Goal: Transaction & Acquisition: Purchase product/service

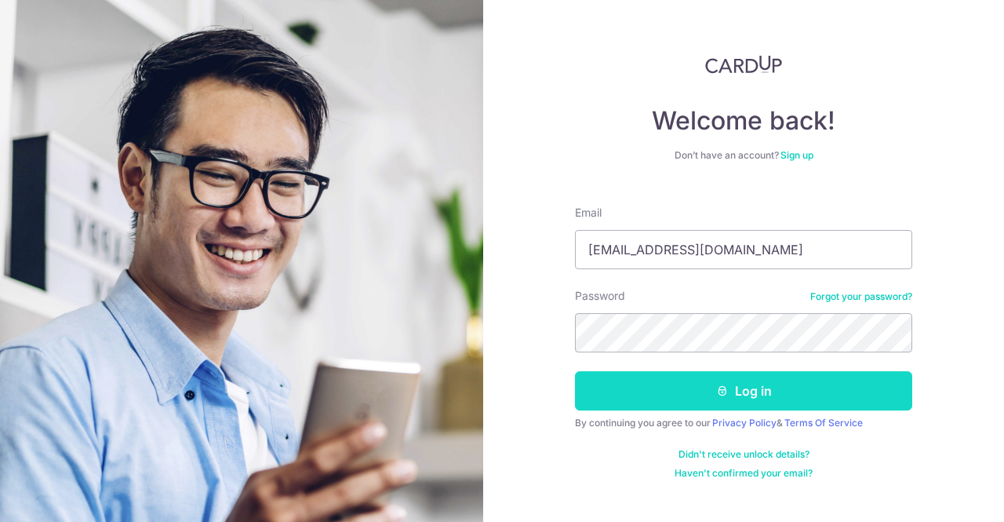
click at [675, 407] on button "Log in" at bounding box center [743, 390] width 337 height 39
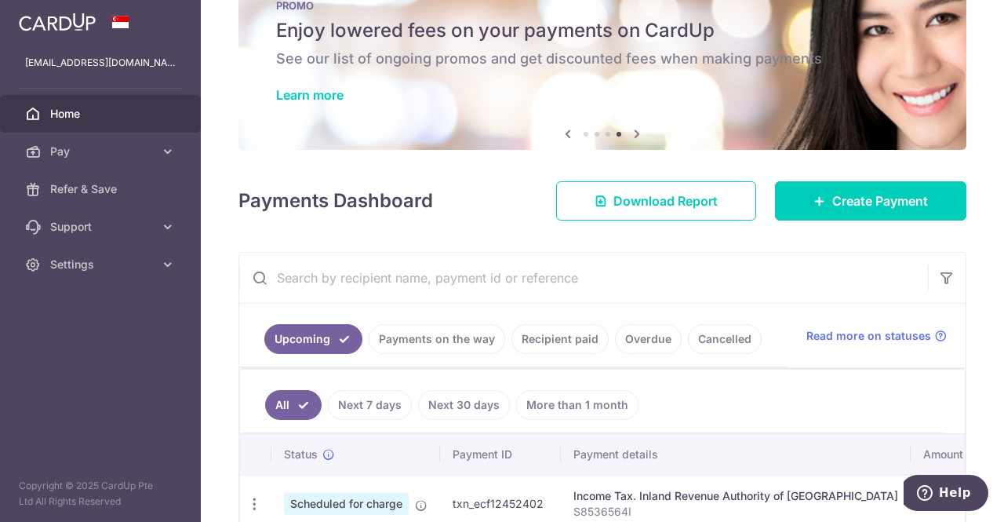
scroll to position [38, 0]
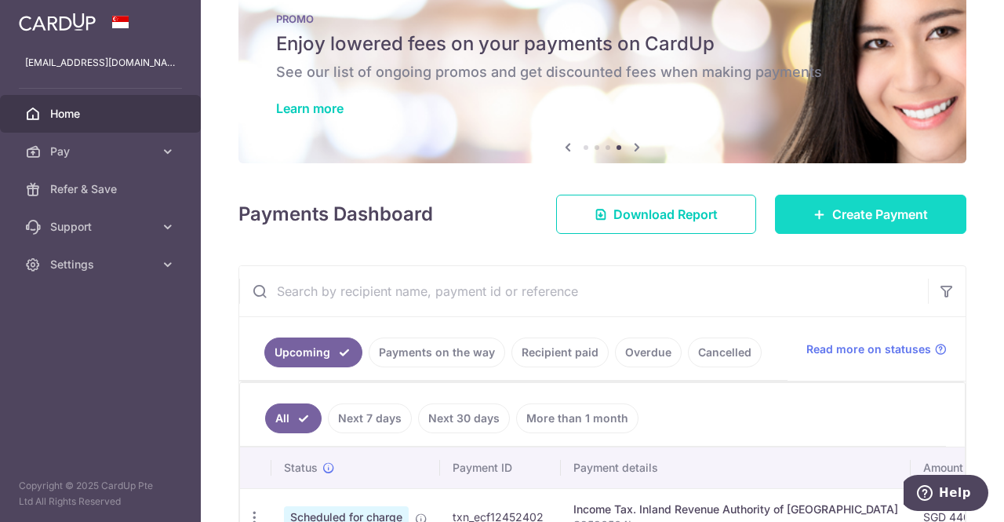
click at [842, 226] on link "Create Payment" at bounding box center [870, 214] width 191 height 39
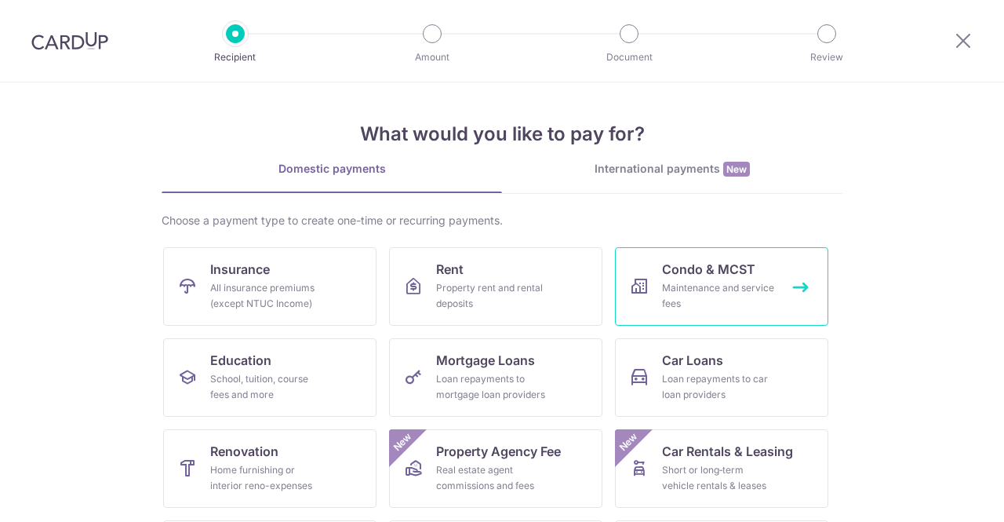
click at [752, 291] on div "Maintenance and service fees" at bounding box center [718, 295] width 113 height 31
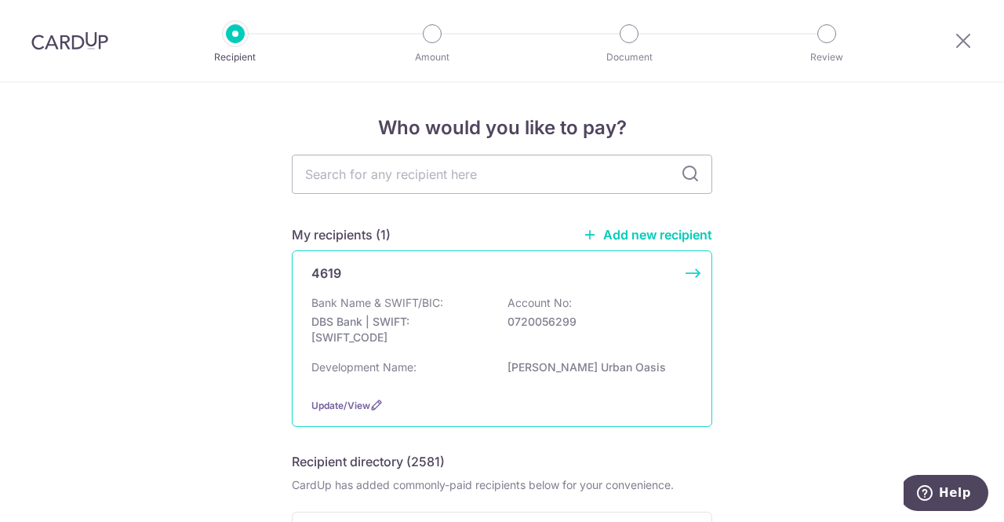
click at [554, 280] on div "4619" at bounding box center [492, 273] width 362 height 19
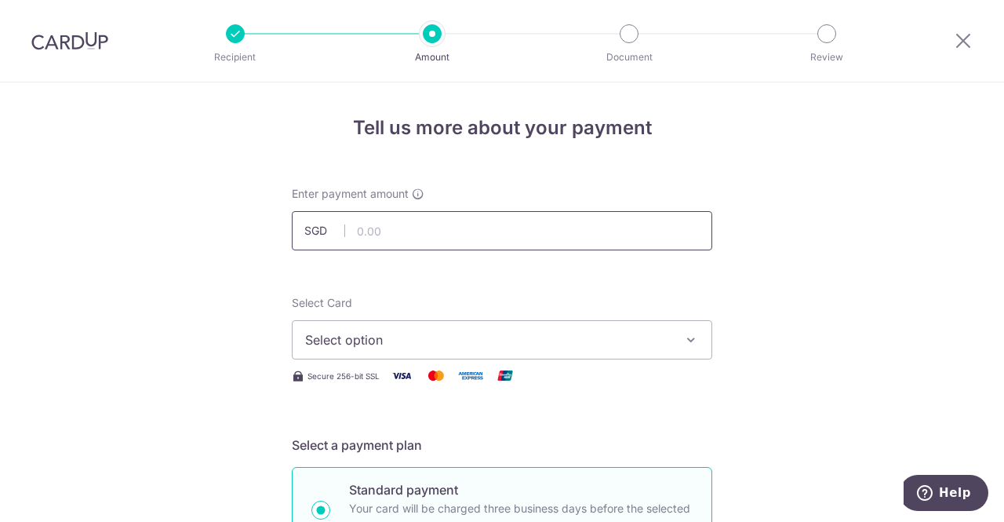
click at [562, 235] on input "text" at bounding box center [502, 230] width 420 height 39
type input "931.95"
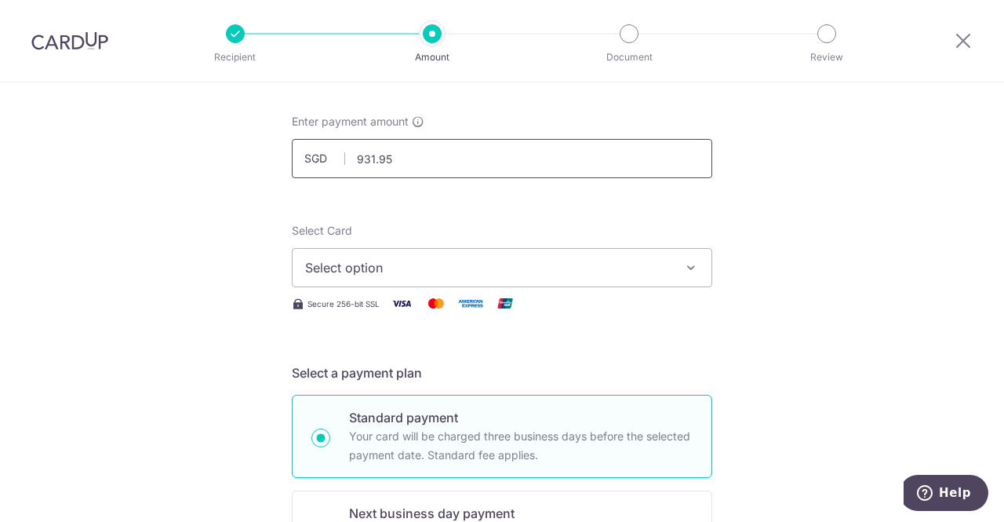
scroll to position [131, 0]
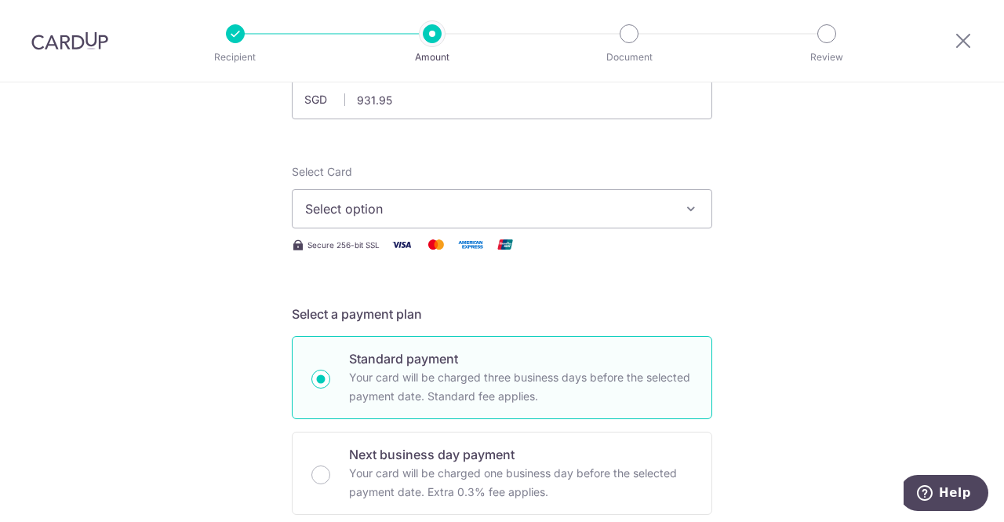
click at [676, 221] on button "Select option" at bounding box center [502, 208] width 420 height 39
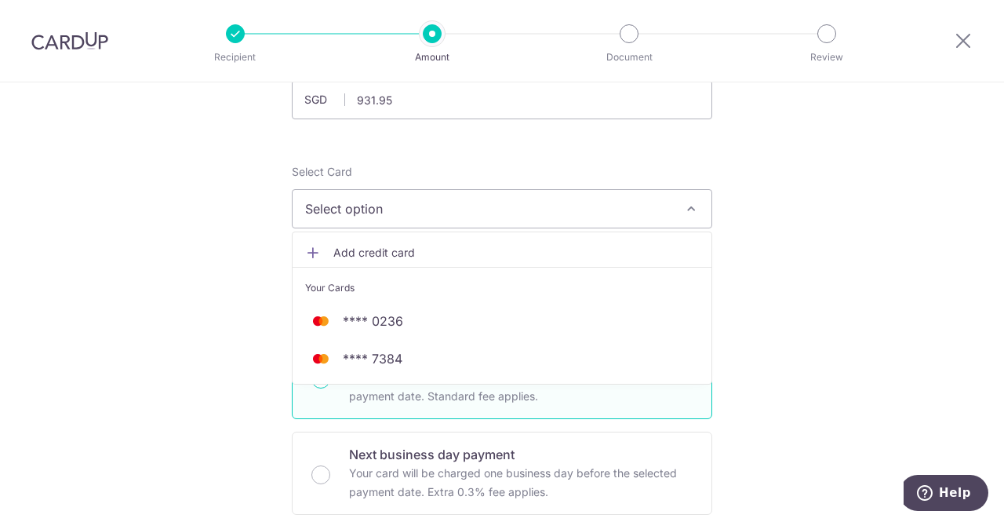
click at [459, 253] on span "Add credit card" at bounding box center [515, 253] width 365 height 16
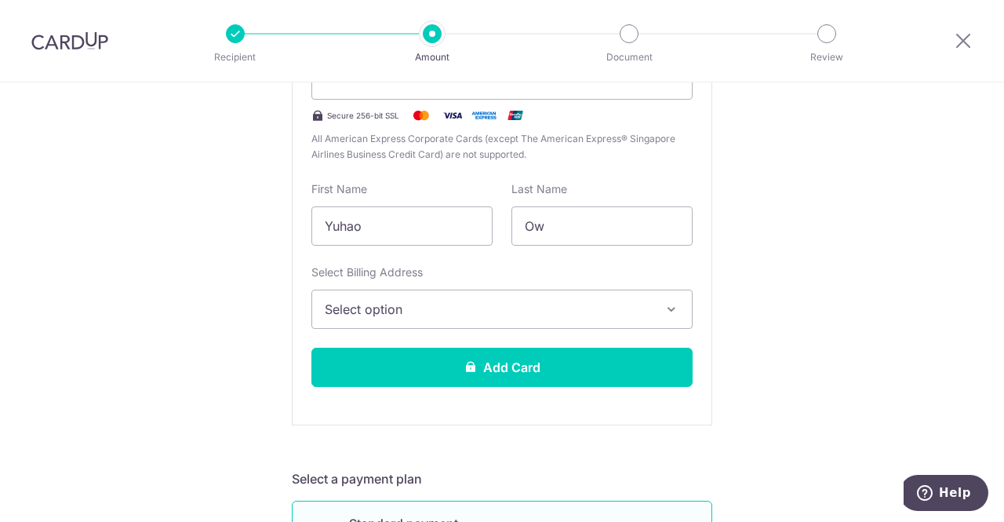
scroll to position [398, 0]
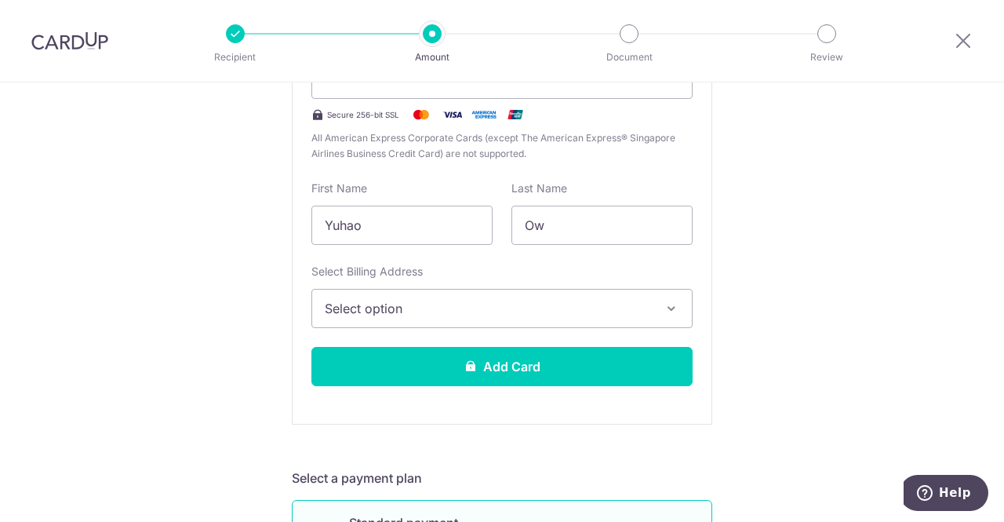
click at [633, 304] on span "Select option" at bounding box center [488, 308] width 326 height 19
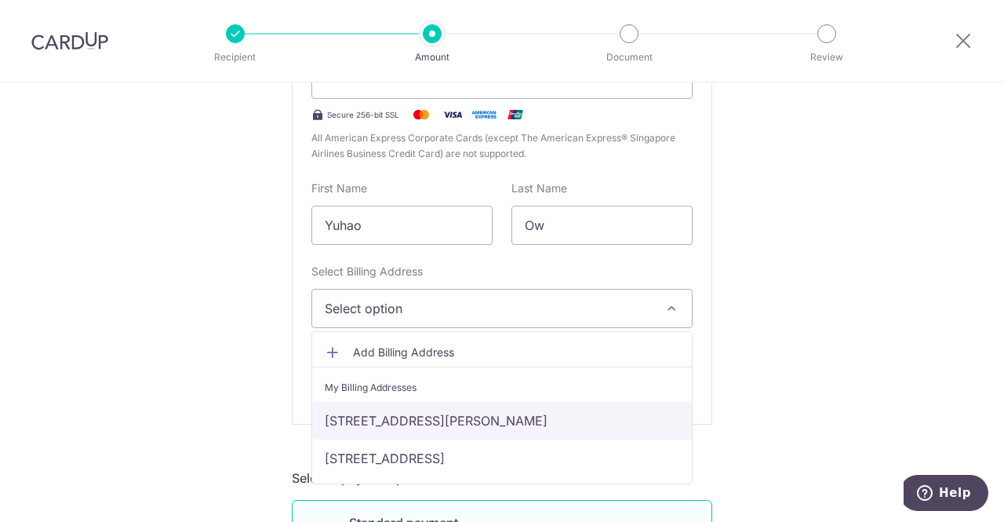
click at [522, 420] on link "[STREET_ADDRESS][PERSON_NAME]" at bounding box center [502, 421] width 380 height 38
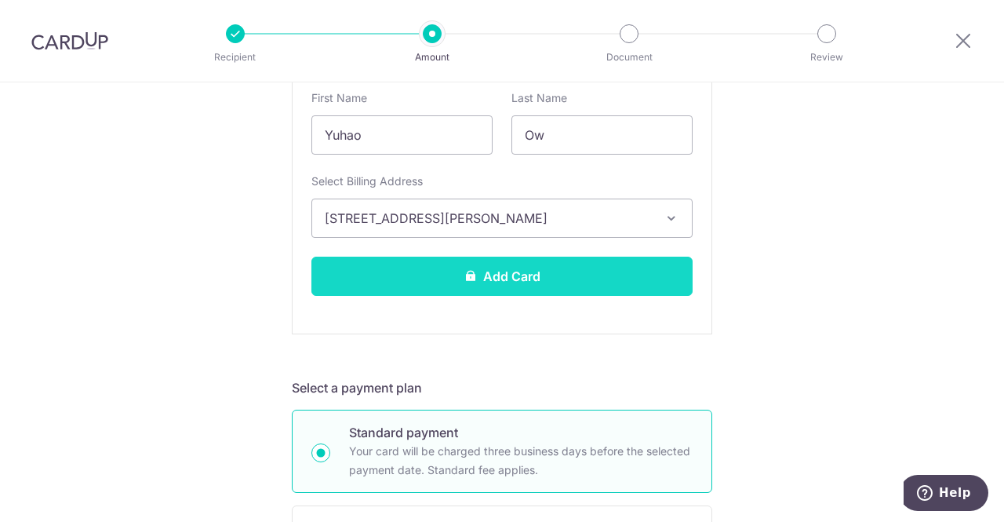
scroll to position [489, 0]
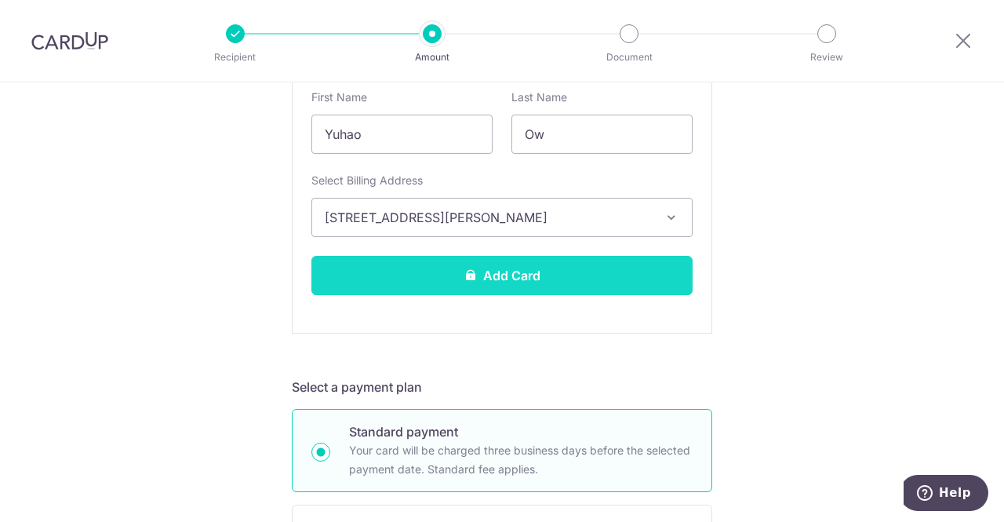
click at [629, 278] on button "Add Card" at bounding box center [501, 275] width 381 height 39
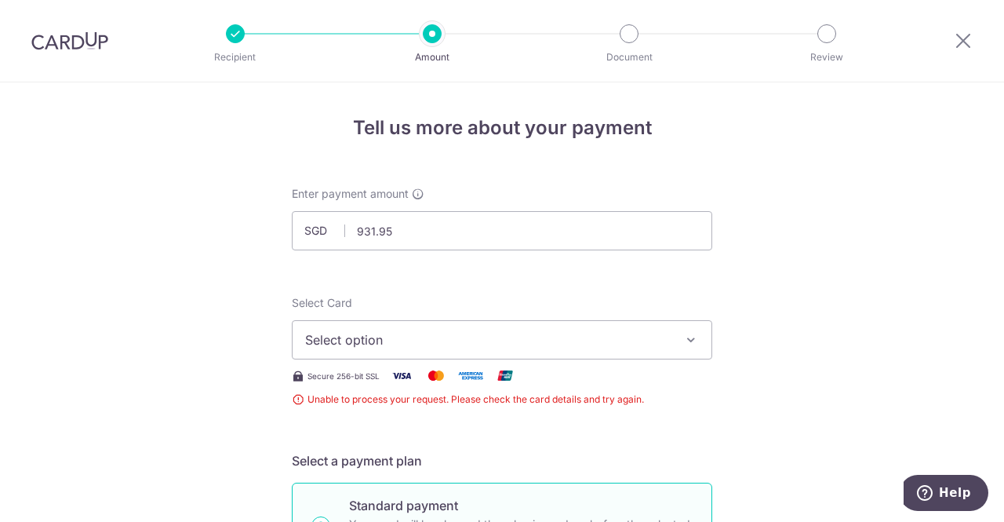
click at [630, 333] on span "Select option" at bounding box center [487, 339] width 365 height 19
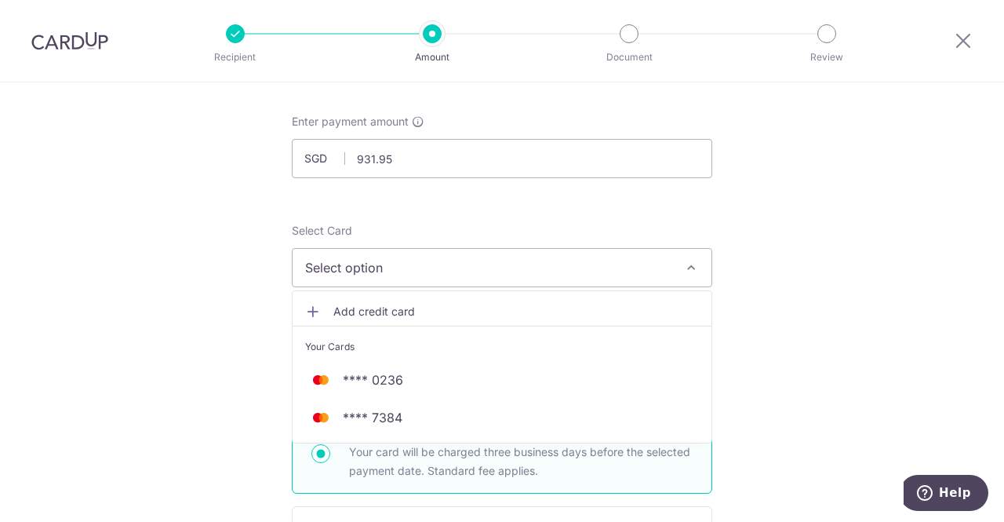
scroll to position [75, 0]
click at [521, 302] on span "Add credit card" at bounding box center [515, 309] width 365 height 16
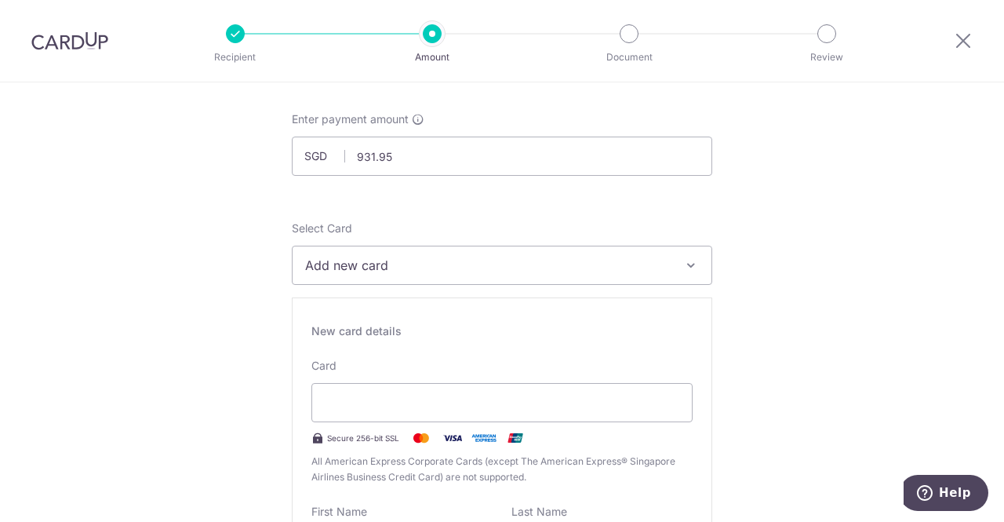
click at [439, 256] on span "Add new card" at bounding box center [487, 265] width 365 height 19
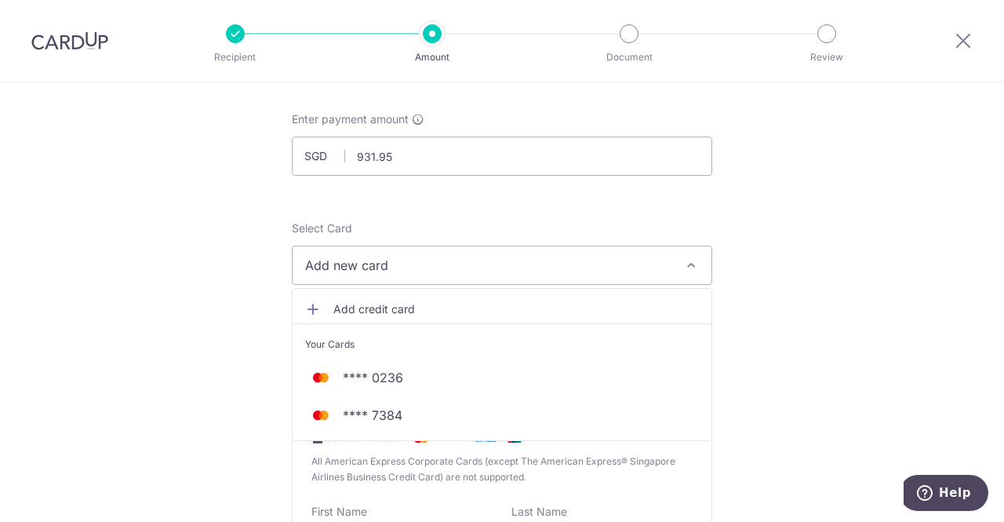
click at [439, 256] on span "Add new card" at bounding box center [487, 265] width 365 height 19
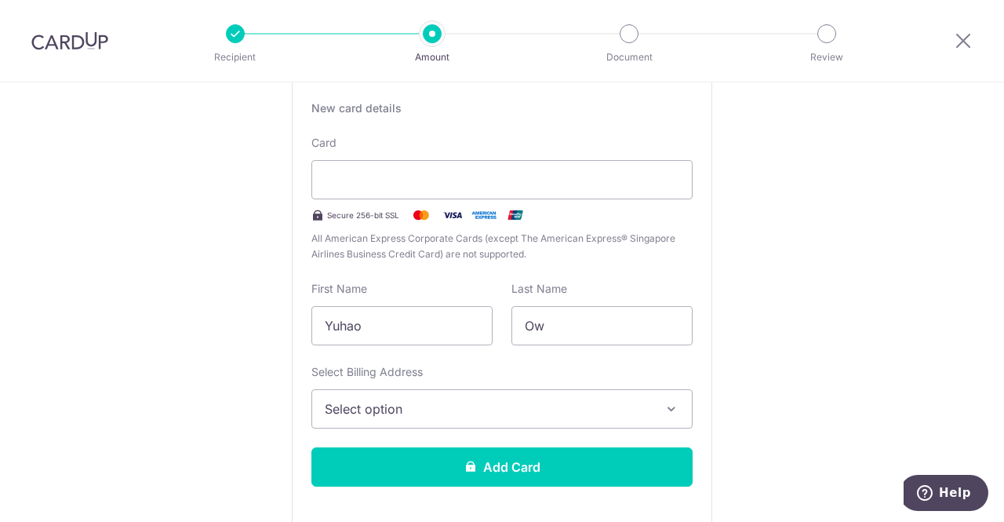
scroll to position [348, 0]
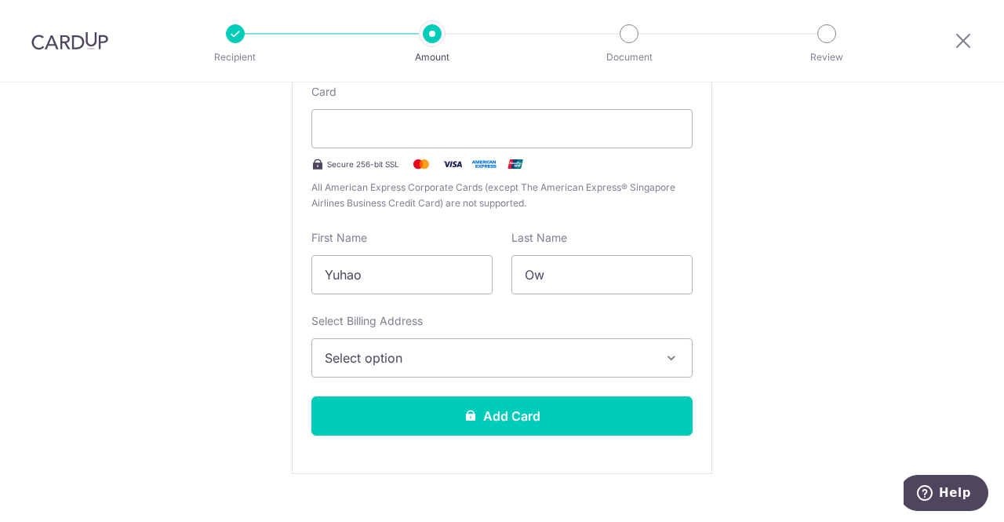
click at [664, 352] on icon "button" at bounding box center [672, 358] width 16 height 16
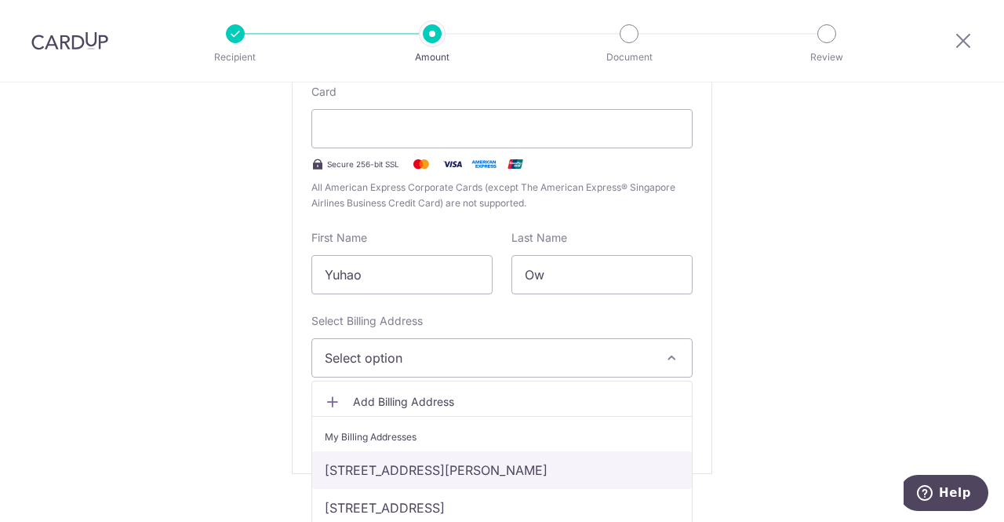
click at [434, 473] on link "[STREET_ADDRESS][PERSON_NAME]" at bounding box center [502, 470] width 380 height 38
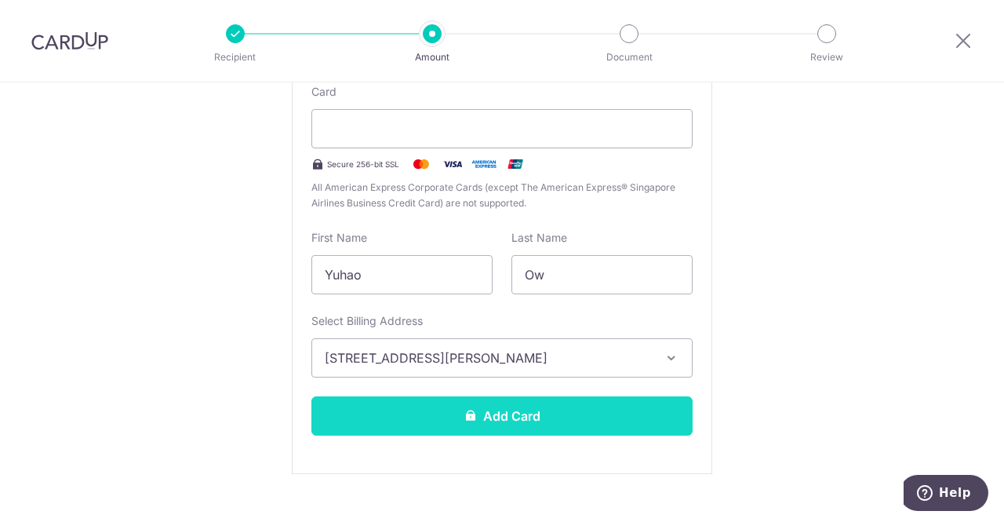
click at [587, 425] on button "Add Card" at bounding box center [501, 415] width 381 height 39
